Goal: Task Accomplishment & Management: Use online tool/utility

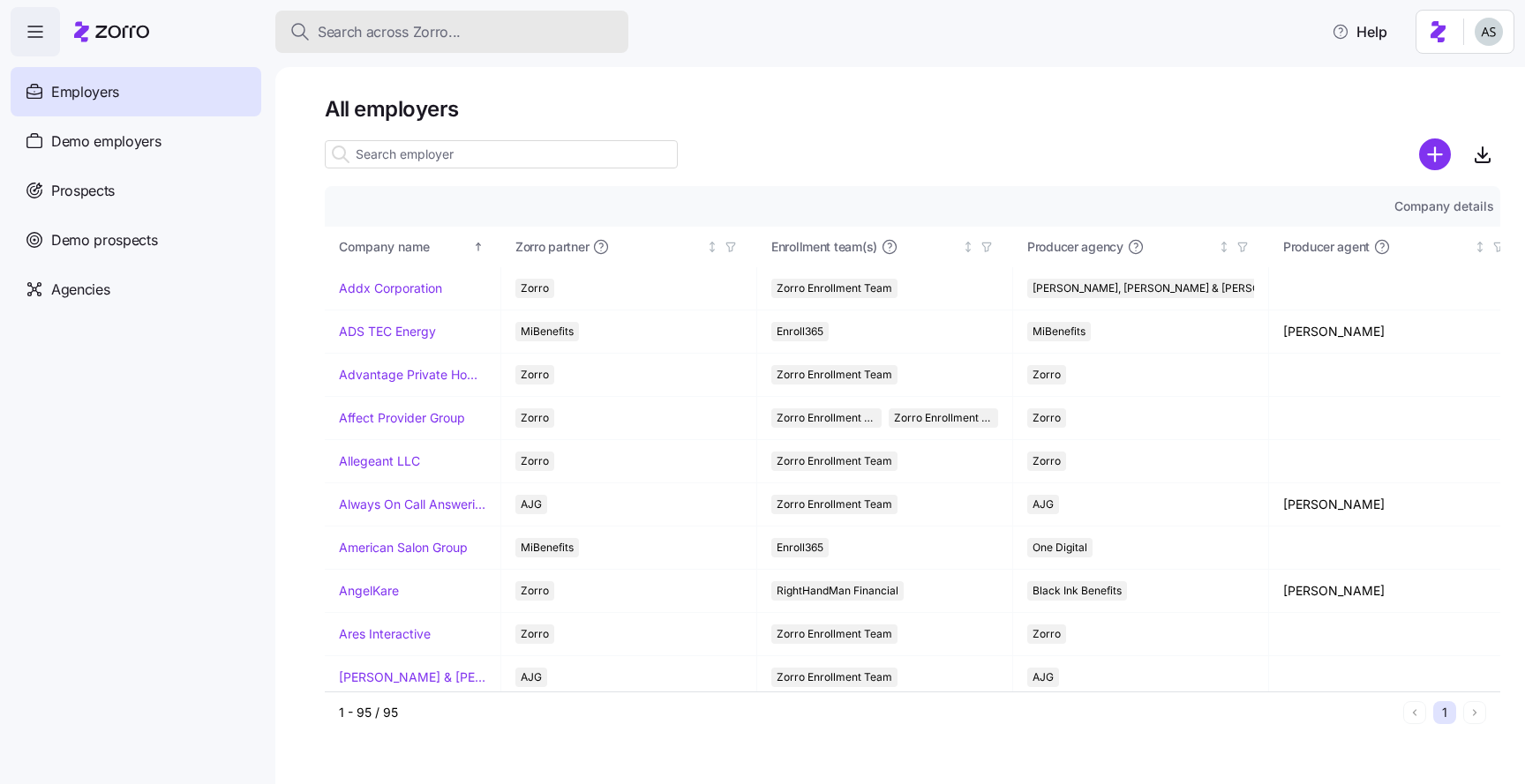
click at [342, 37] on span "Search across Zorro..." at bounding box center [390, 32] width 143 height 22
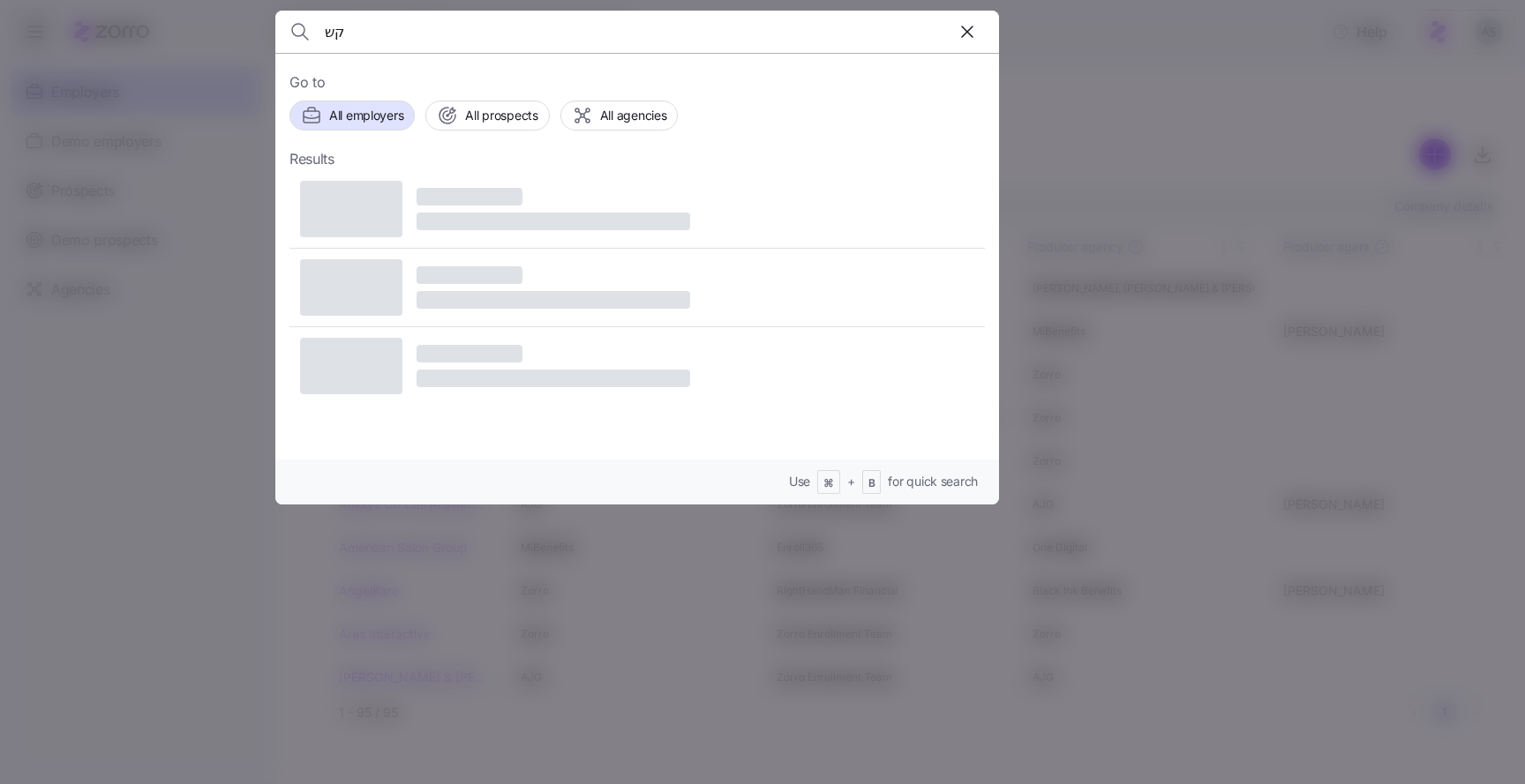
type input "ק"
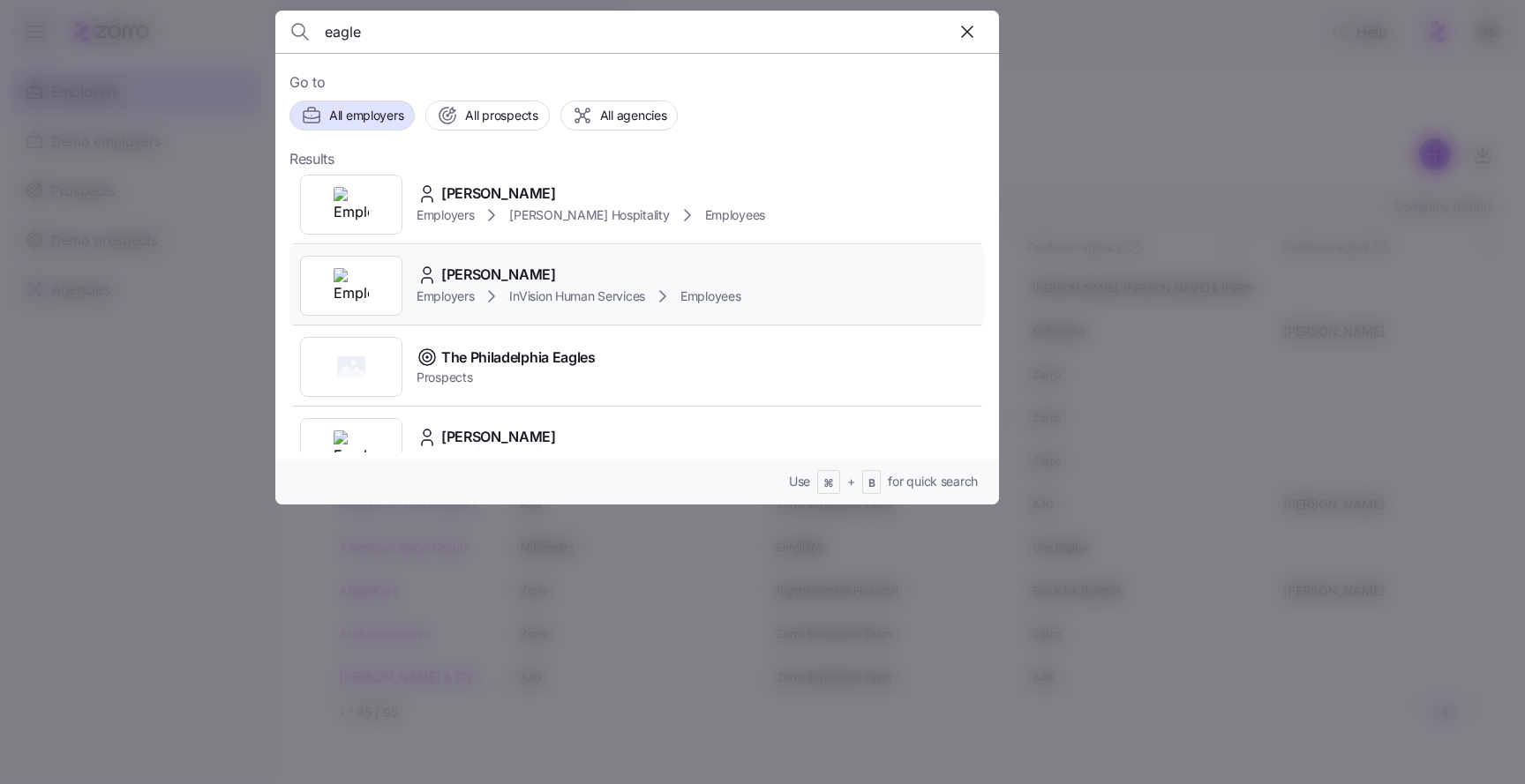
scroll to position [124, 0]
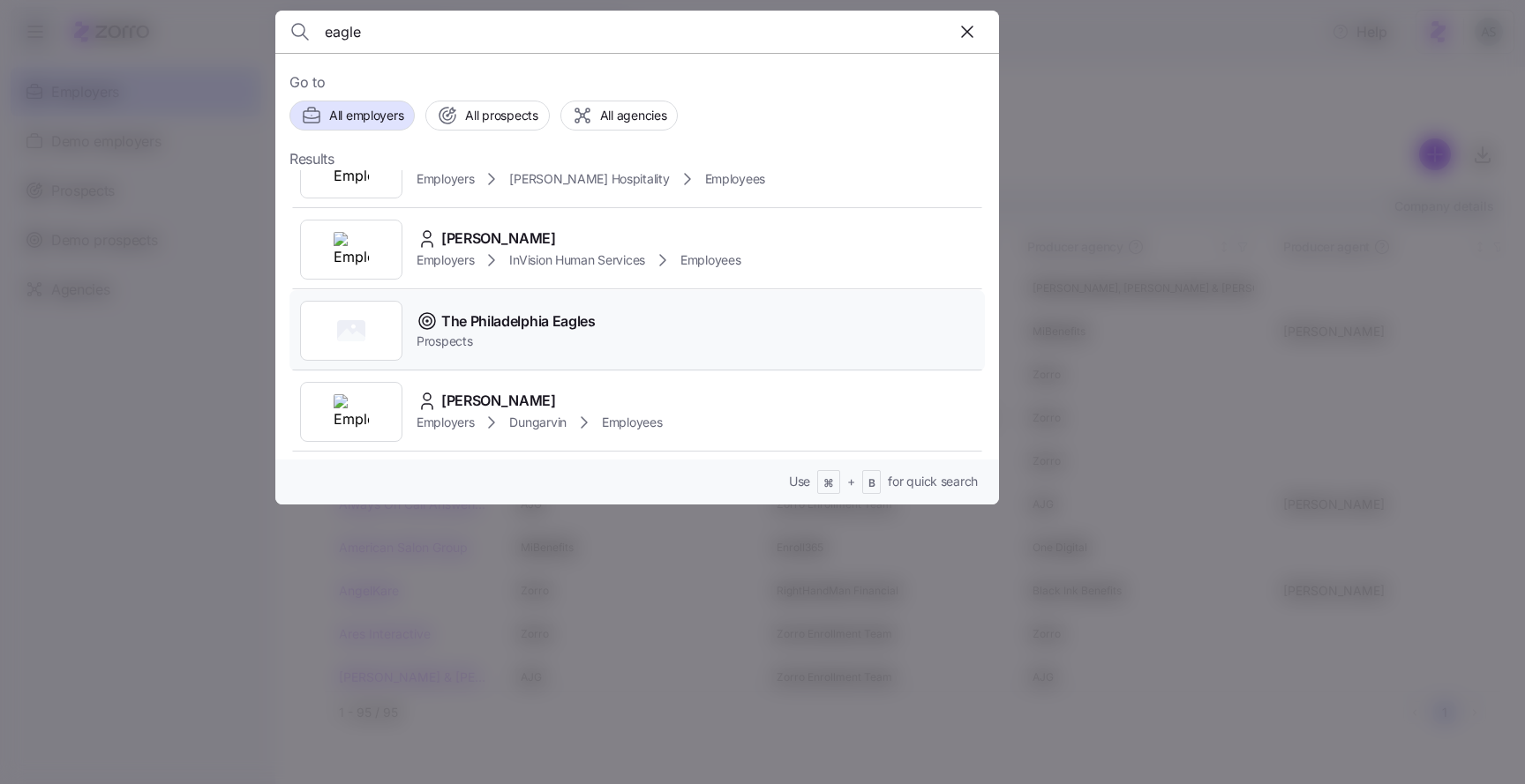
type input "eagle"
click at [434, 320] on icon at bounding box center [427, 321] width 16 height 16
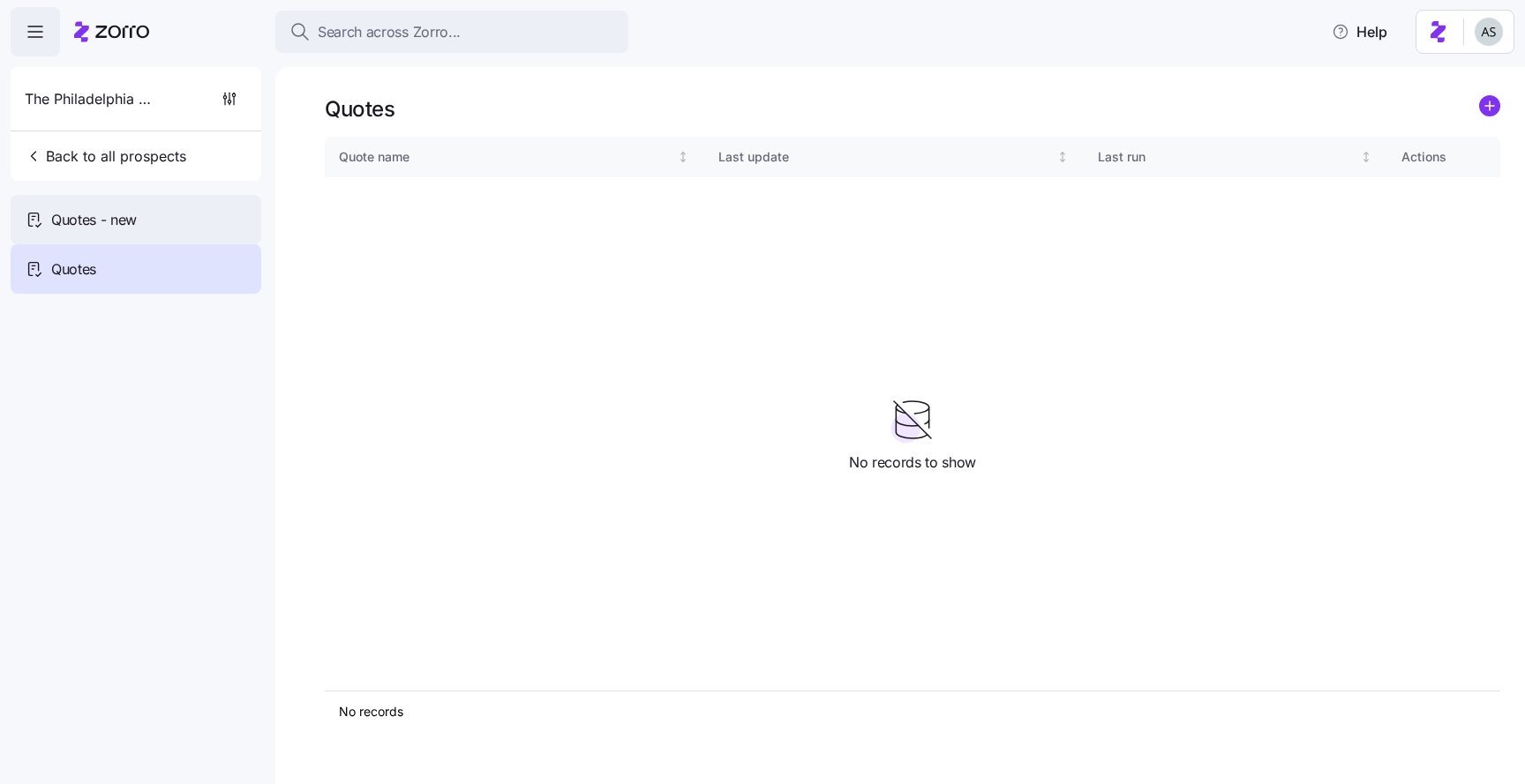
click at [137, 197] on div "Quotes - new" at bounding box center [135, 220] width 250 height 49
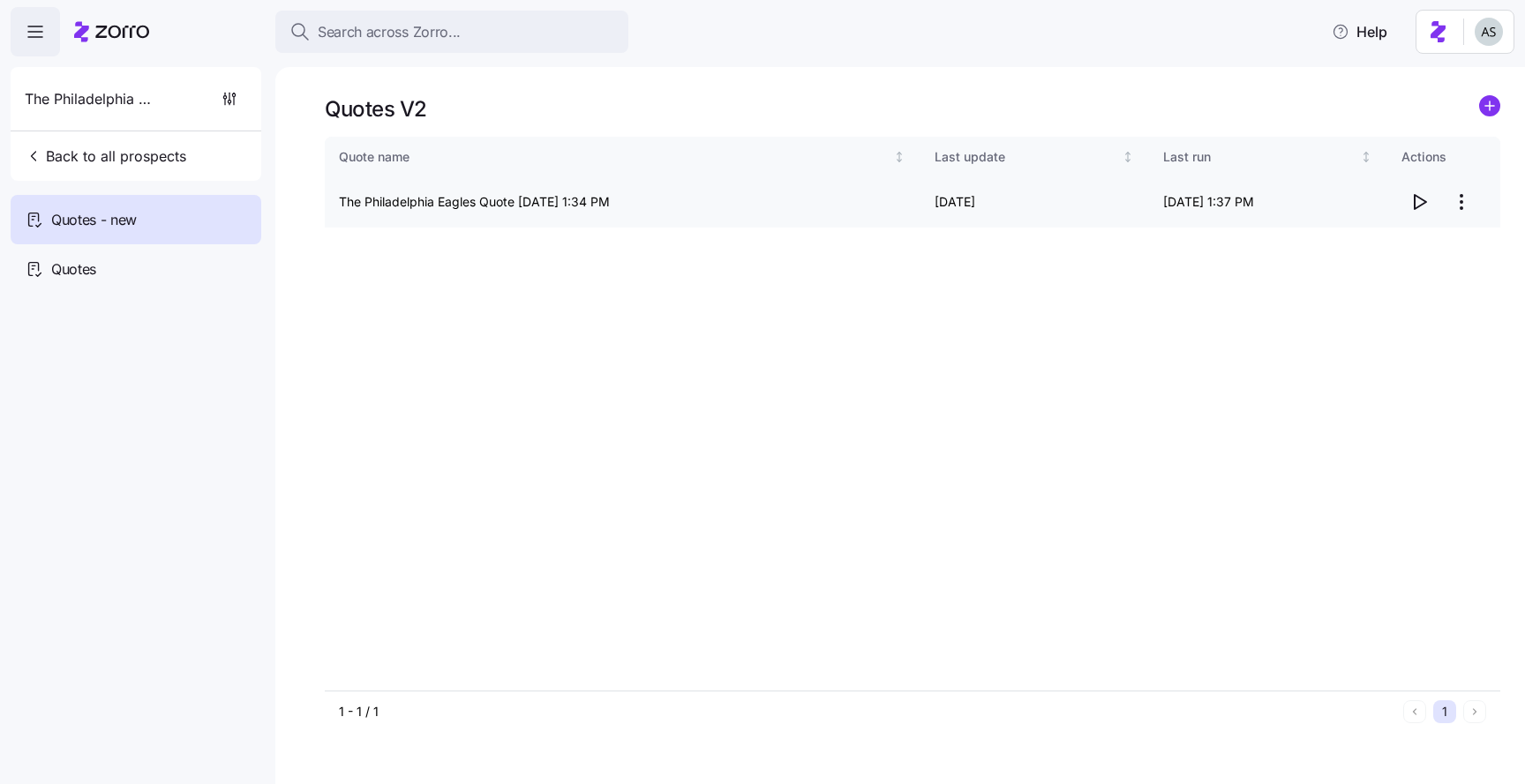
click at [1422, 206] on icon "button" at bounding box center [1419, 202] width 22 height 22
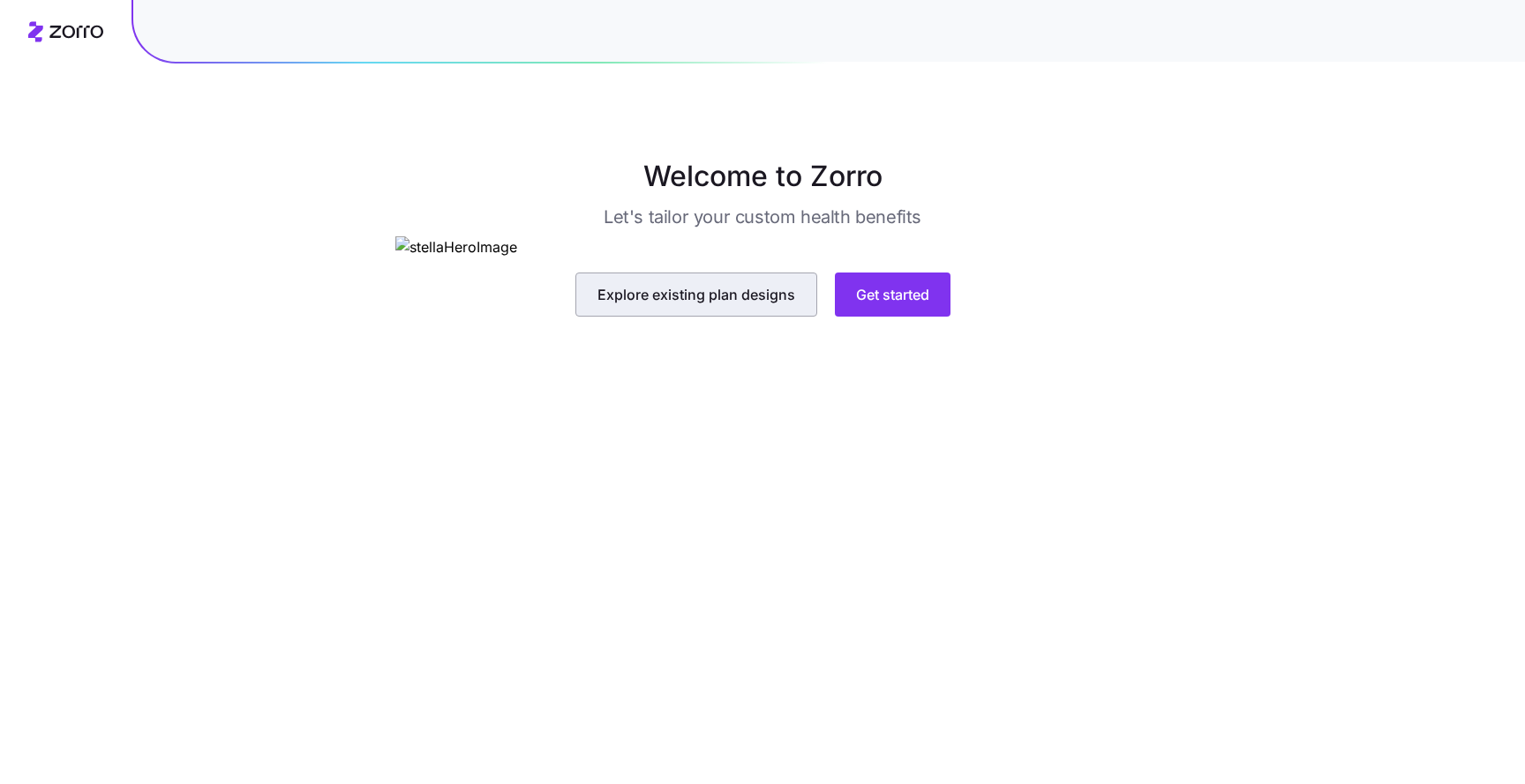
click at [752, 305] on span "Explore existing plan designs" at bounding box center [696, 295] width 197 height 22
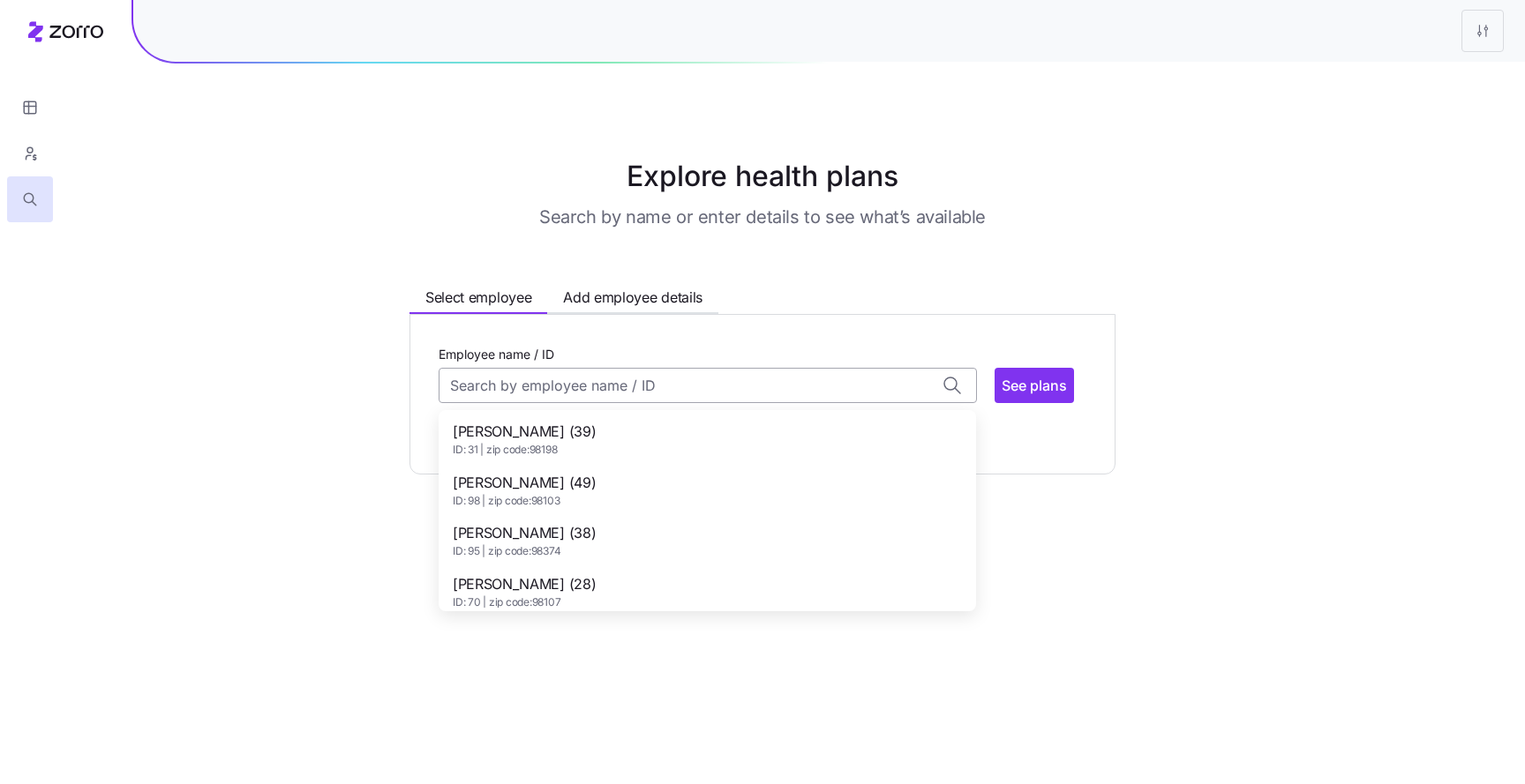
click at [652, 371] on input "Employee name / ID" at bounding box center [708, 386] width 539 height 35
click at [626, 495] on div "ALAN VICKERY (49) ID: 98 | zip code: 98103" at bounding box center [708, 491] width 530 height 51
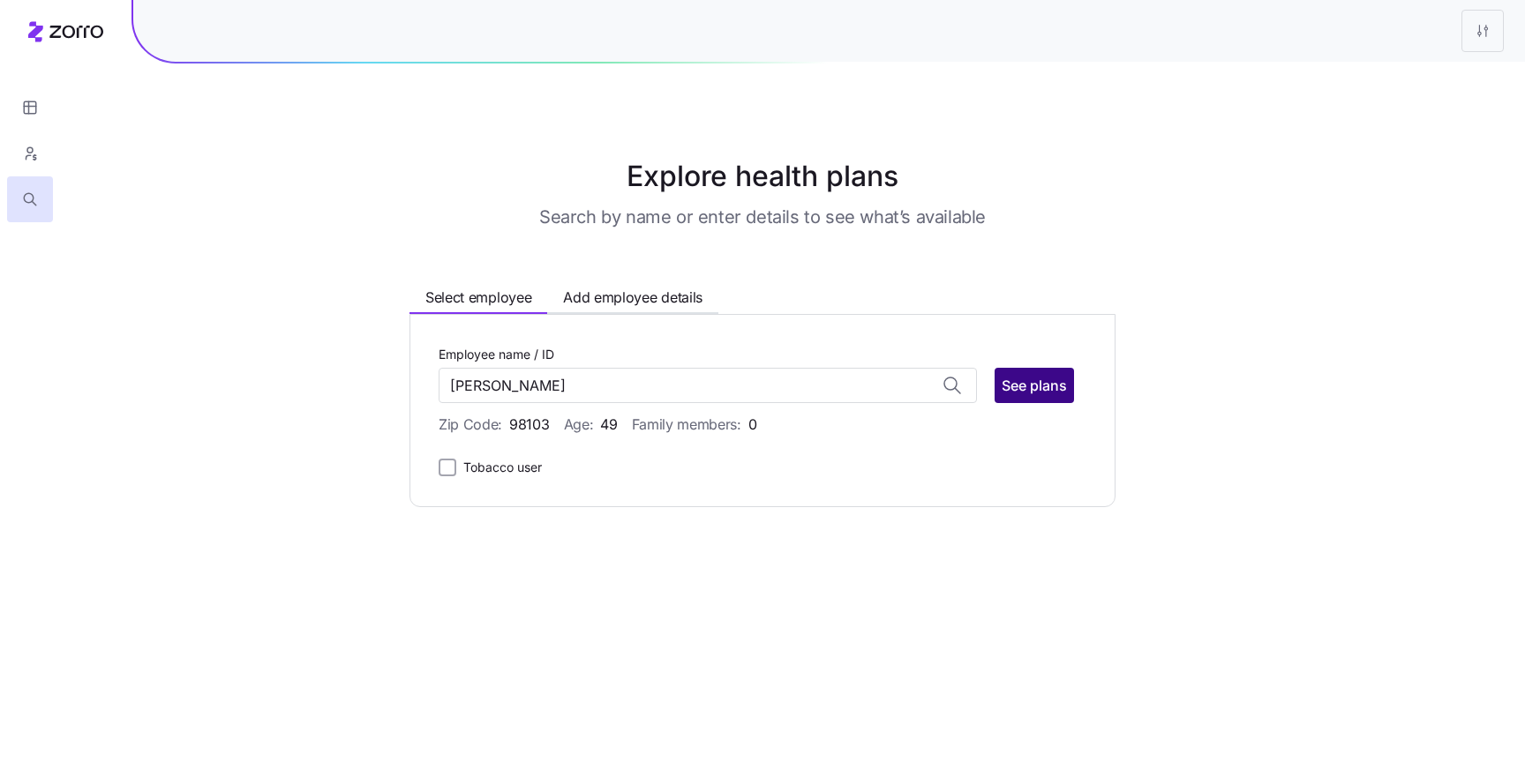
click at [1003, 391] on span "See plans" at bounding box center [1034, 386] width 66 height 22
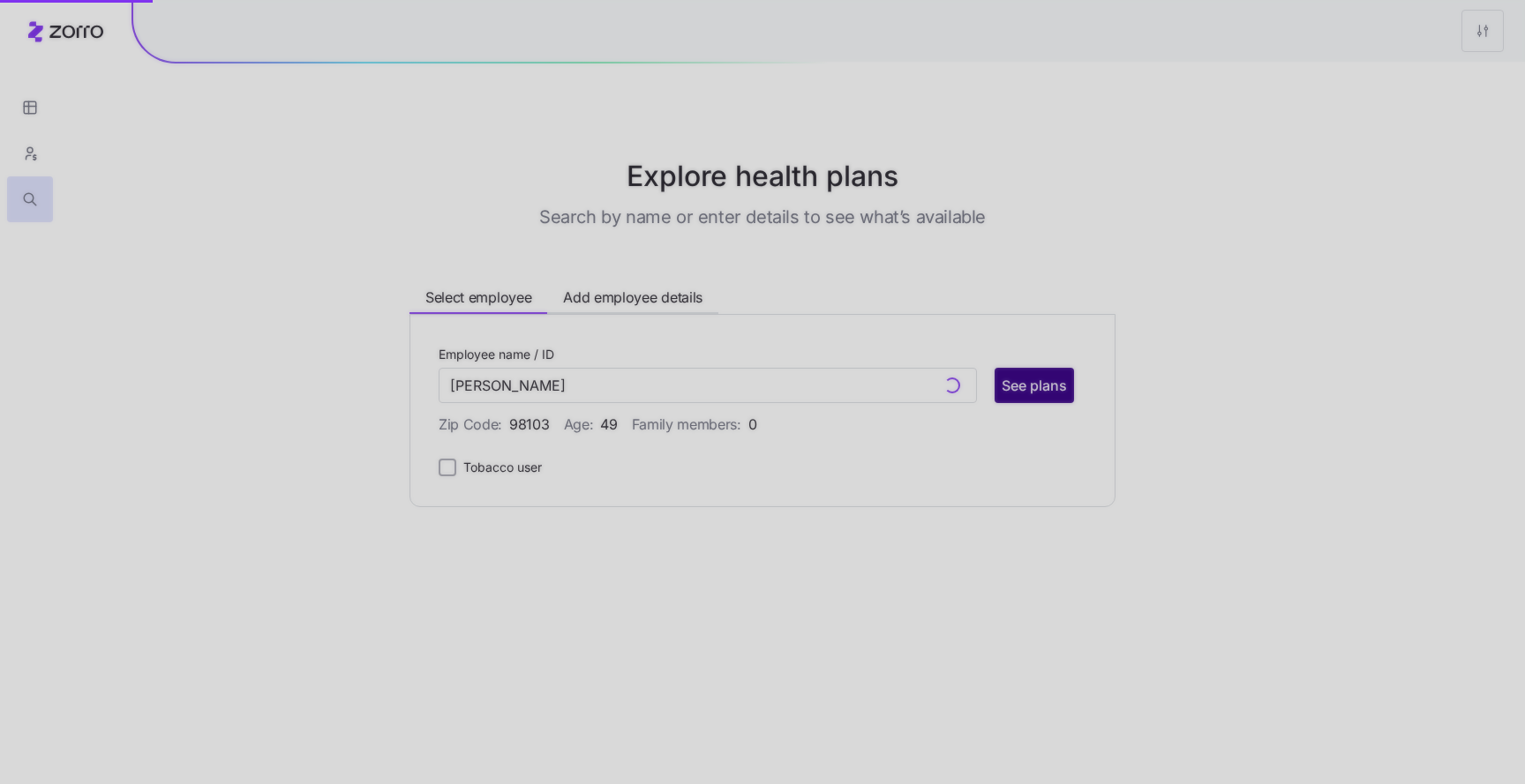
type input "ALAN VICKERY (ID: 98)"
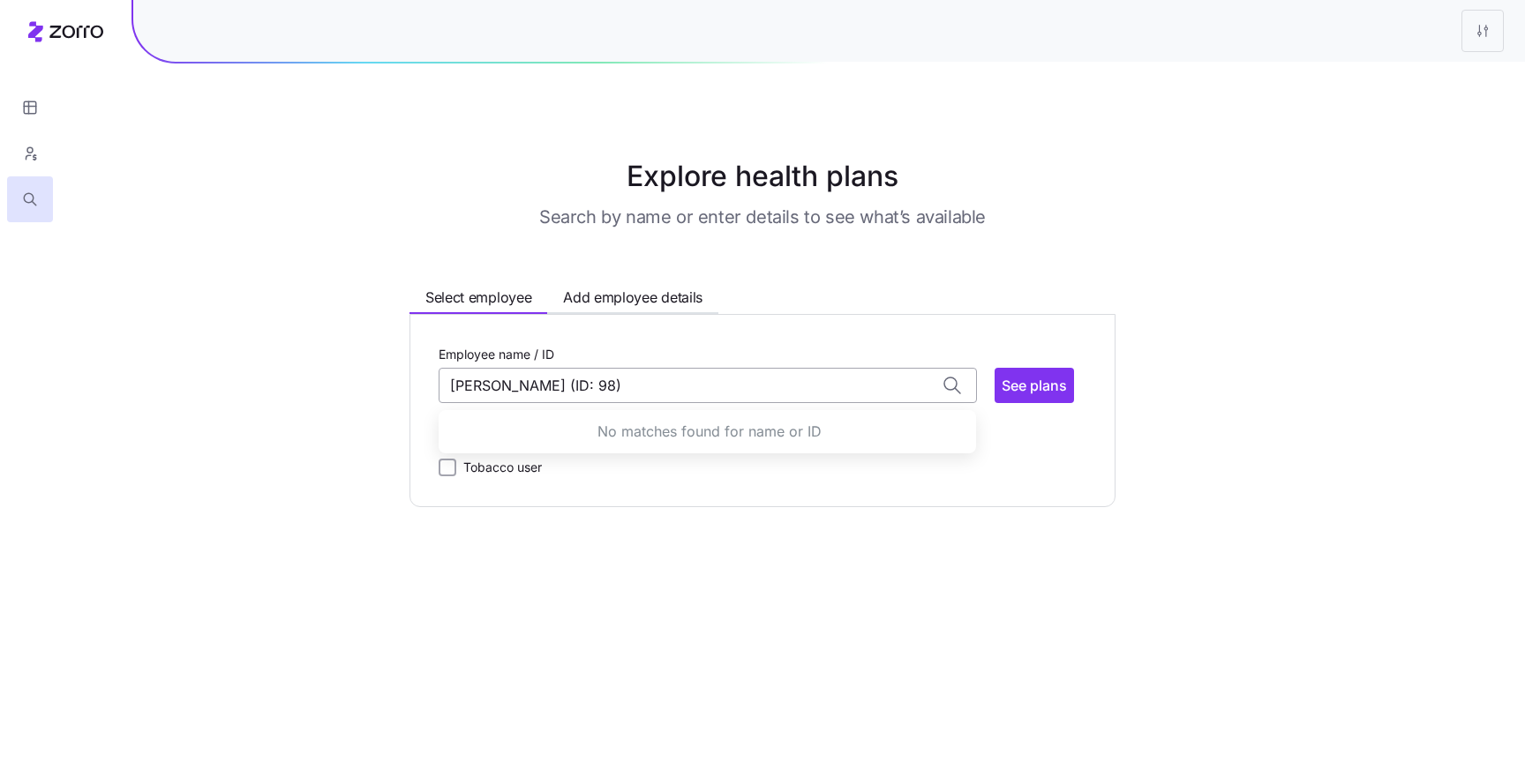
click at [688, 378] on input "ALAN VICKERY (ID: 98)" at bounding box center [708, 386] width 539 height 35
click at [868, 487] on div "Employee name / ID ALAN VICKERY No matches found for name or ID See plans Zip C…" at bounding box center [762, 410] width 706 height 193
type input "ALAN VICKERY (ID: 98)"
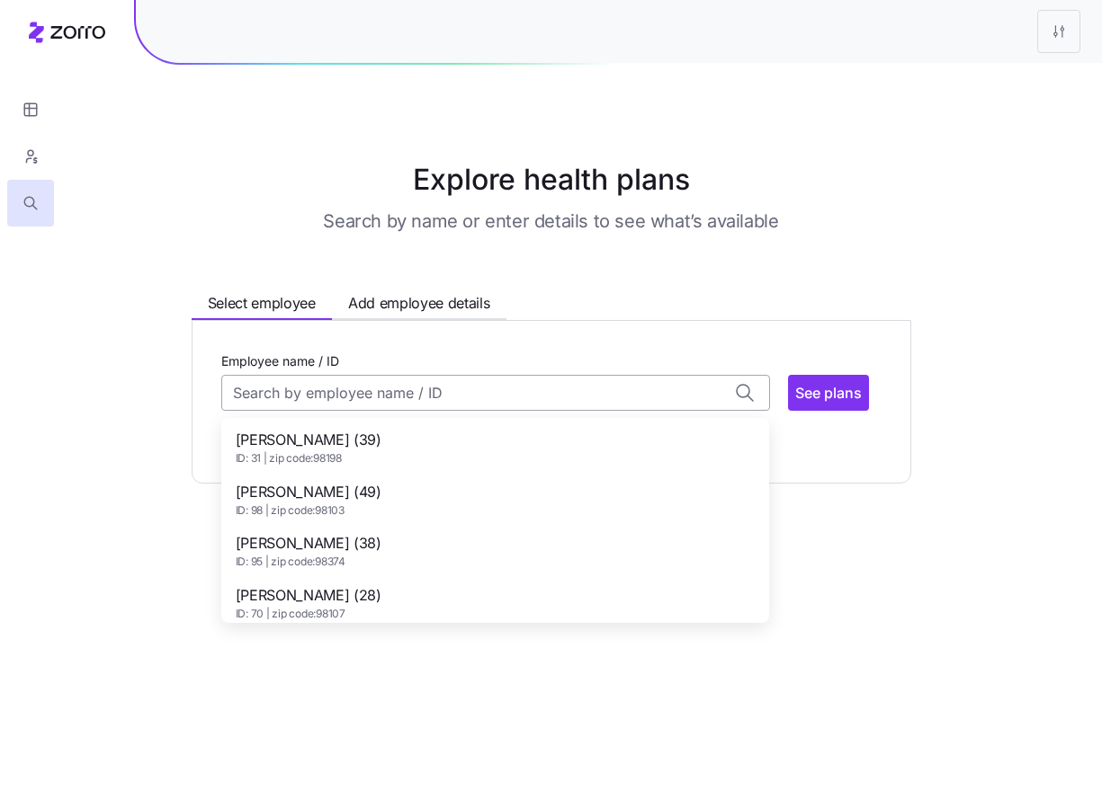
click at [516, 378] on input "Employee name / ID" at bounding box center [495, 393] width 549 height 36
click at [461, 541] on div "ALEXANDER VALDES (38) ID: 95 | zip code: 98374" at bounding box center [495, 551] width 540 height 52
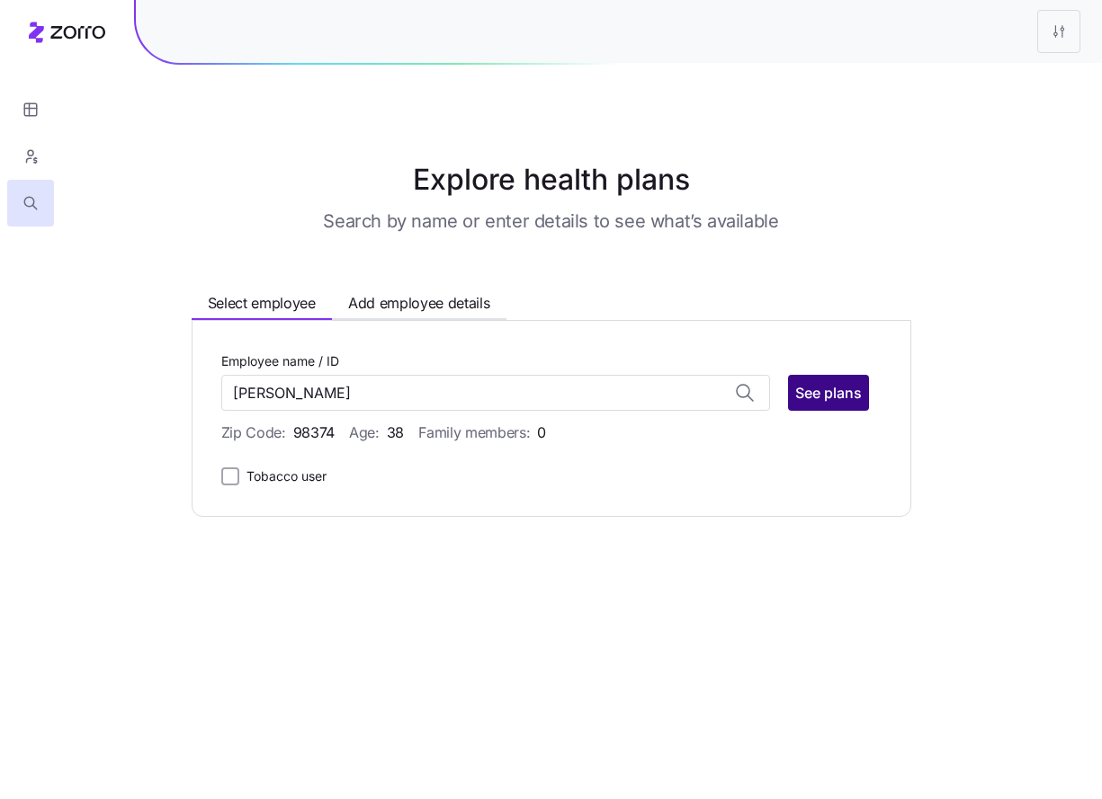
click at [803, 388] on span "See plans" at bounding box center [828, 393] width 67 height 22
type input "ALEXANDER VALDES (ID: 95)"
